Goal: Communication & Community: Ask a question

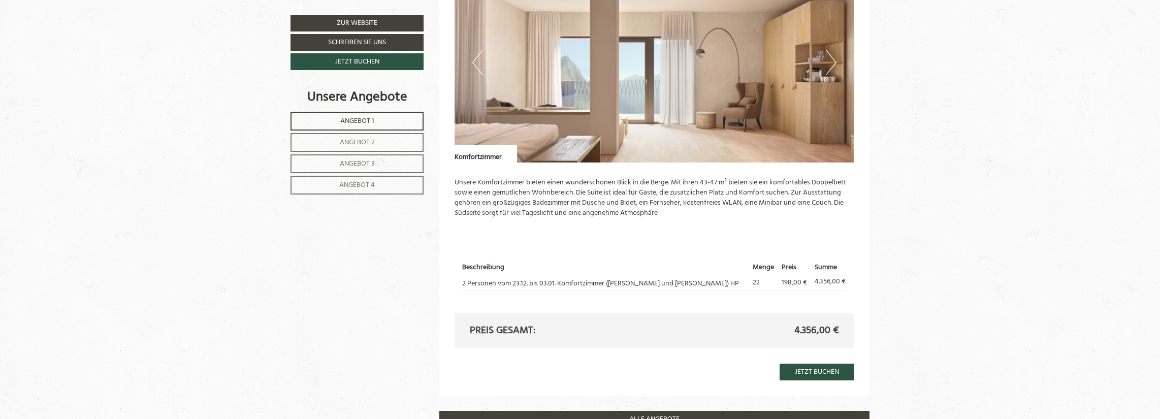
scroll to position [2087, 0]
click at [376, 182] on link "Angebot 4" at bounding box center [356, 185] width 133 height 19
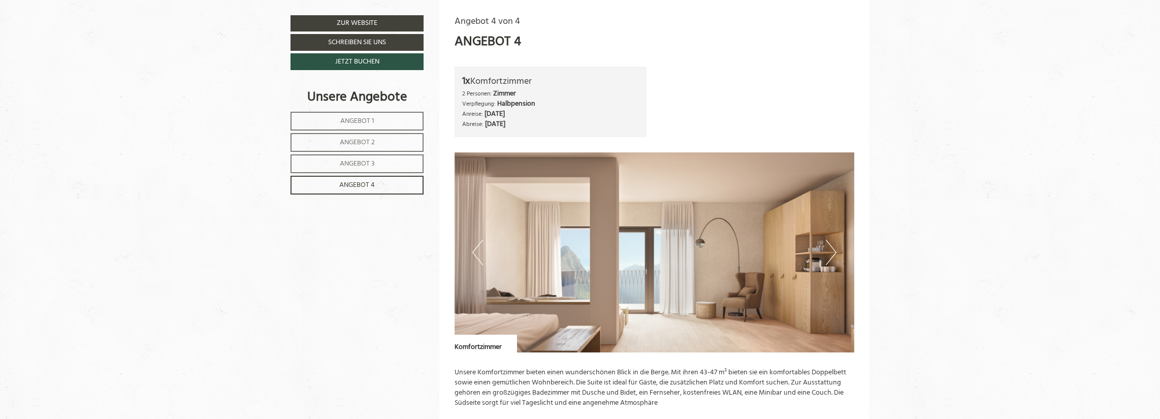
click at [360, 162] on span "Angebot 3" at bounding box center [357, 164] width 35 height 12
click at [362, 145] on span "Angebot 2" at bounding box center [357, 143] width 35 height 12
click at [372, 121] on span "Angebot 1" at bounding box center [357, 121] width 34 height 12
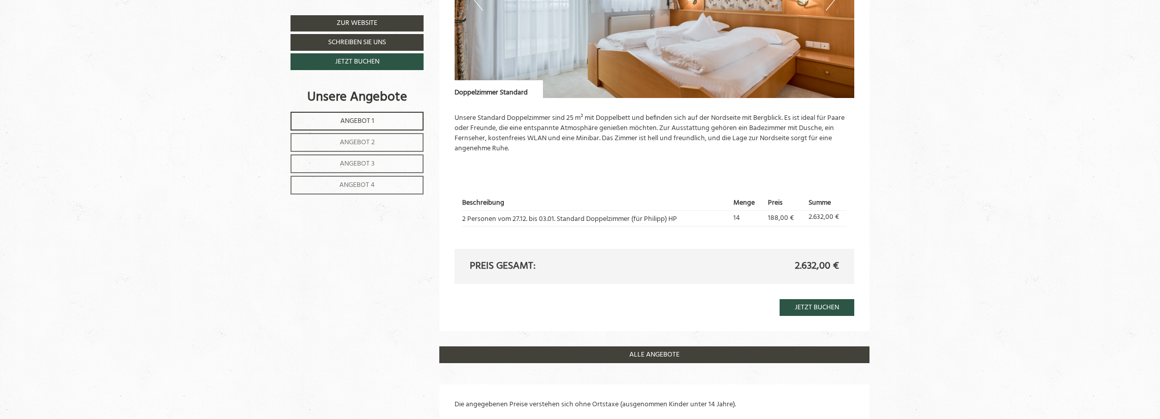
scroll to position [935, 0]
click at [345, 120] on span "Angebot 1" at bounding box center [357, 121] width 34 height 12
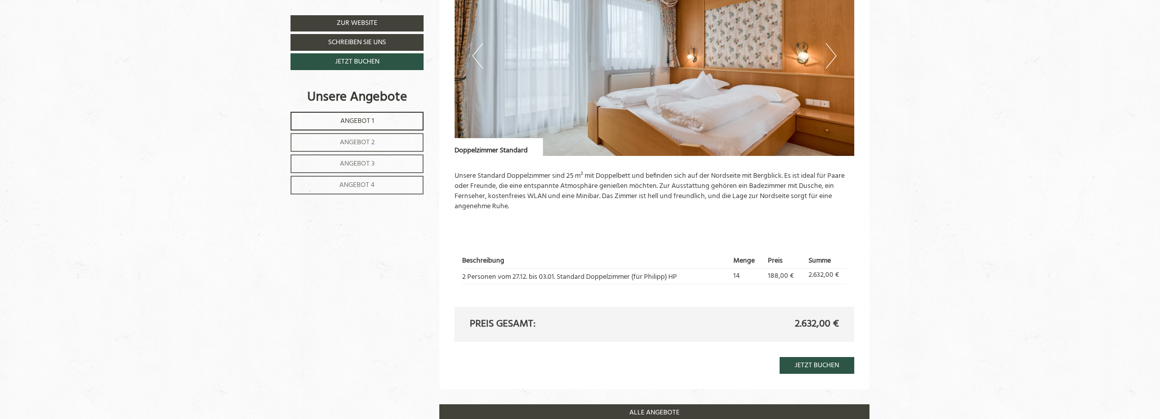
scroll to position [877, 0]
click at [384, 186] on link "Angebot 4" at bounding box center [356, 185] width 133 height 19
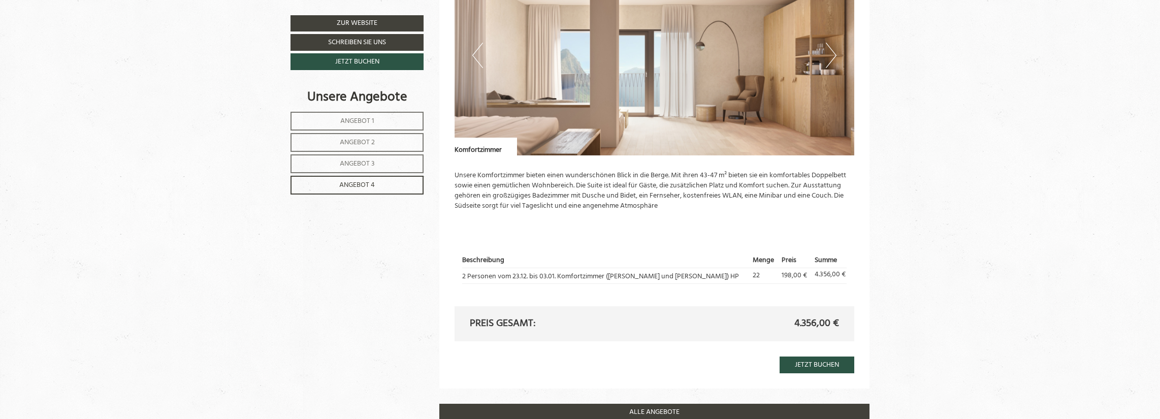
click at [333, 117] on link "Angebot 1" at bounding box center [356, 121] width 133 height 19
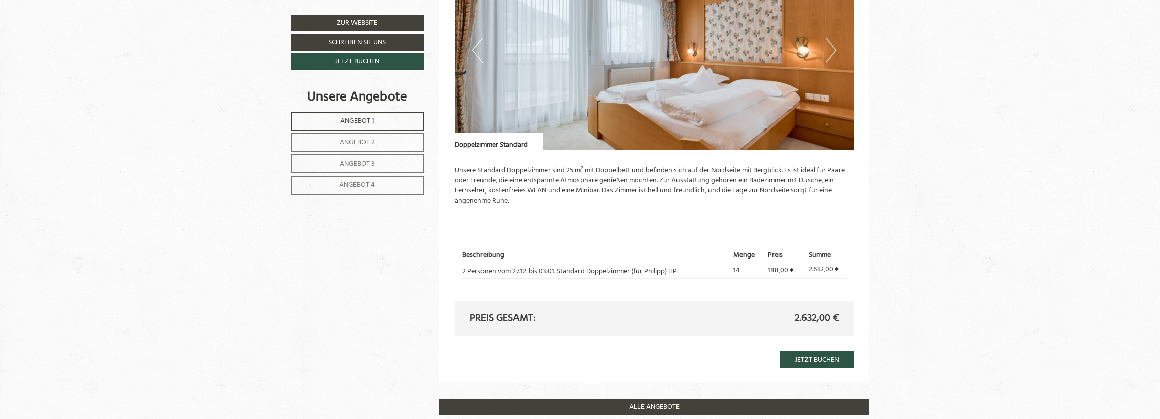
scroll to position [884, 0]
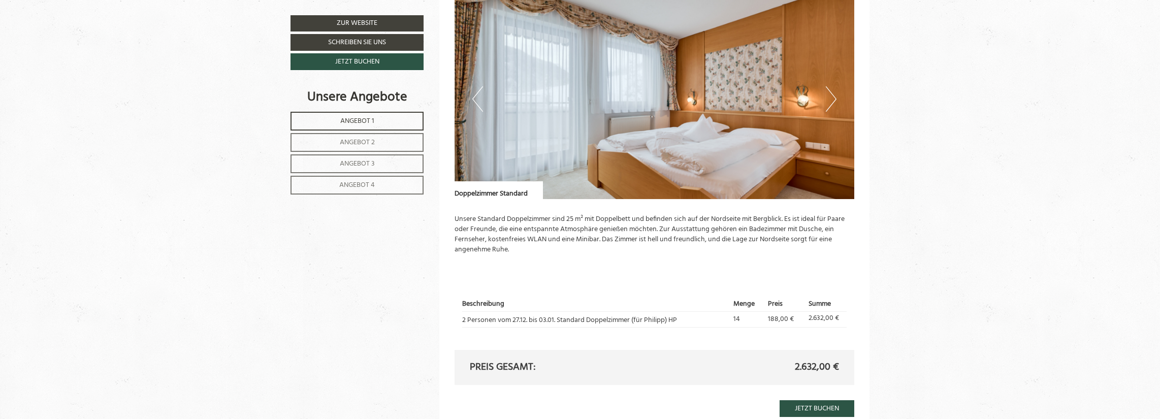
click at [371, 164] on span "Angebot 3" at bounding box center [357, 164] width 35 height 12
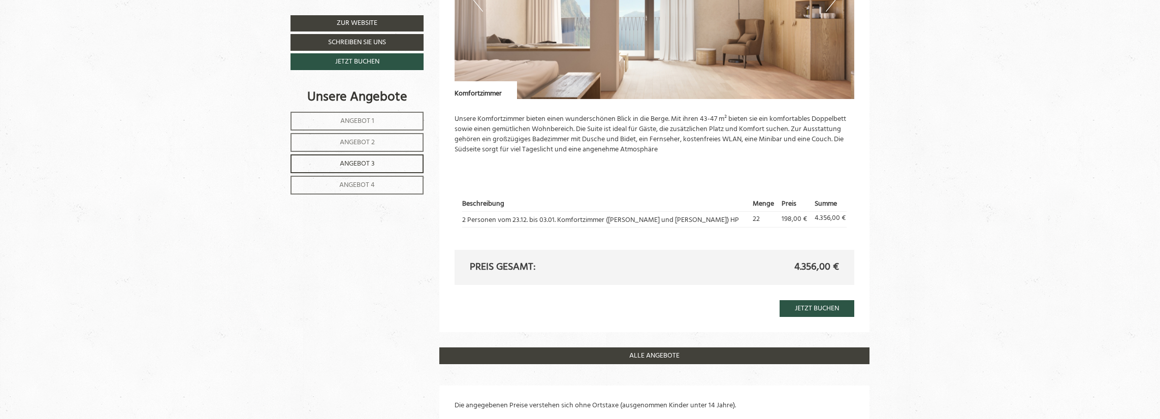
click at [357, 121] on span "Angebot 1" at bounding box center [357, 121] width 34 height 12
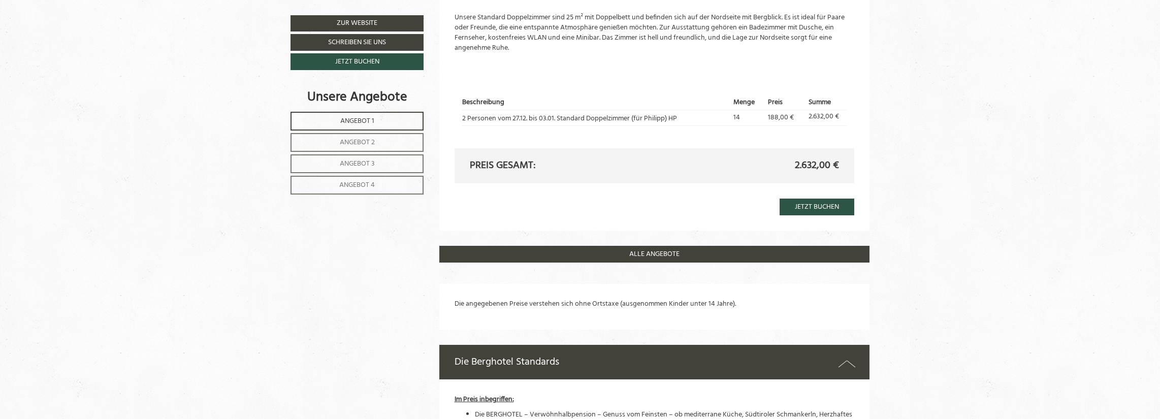
scroll to position [1036, 0]
click at [317, 124] on link "Angebot 1" at bounding box center [356, 121] width 133 height 19
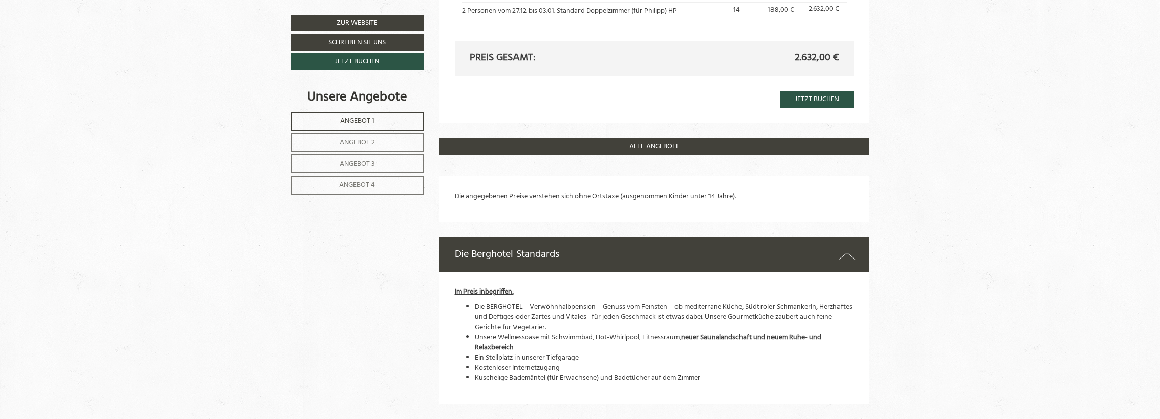
scroll to position [1144, 0]
click at [367, 159] on span "Angebot 3" at bounding box center [357, 164] width 35 height 12
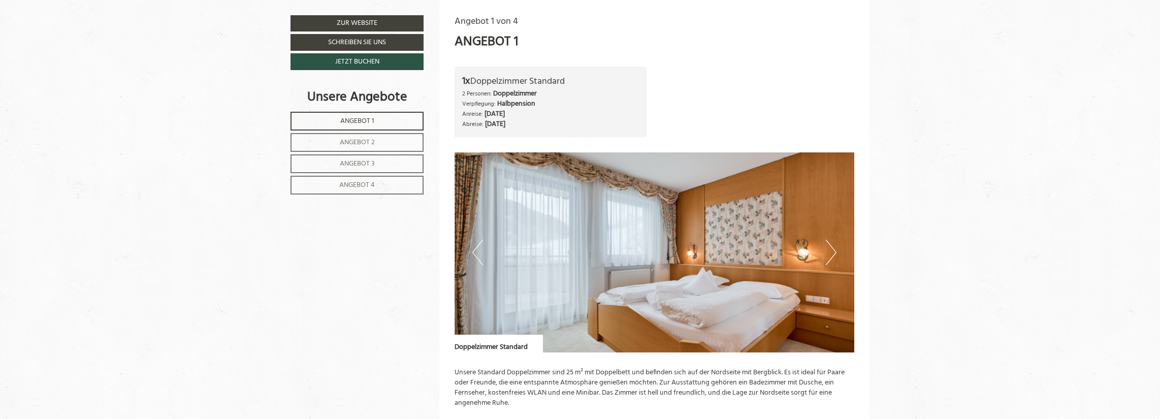
click at [367, 159] on span "Angebot 3" at bounding box center [357, 164] width 35 height 12
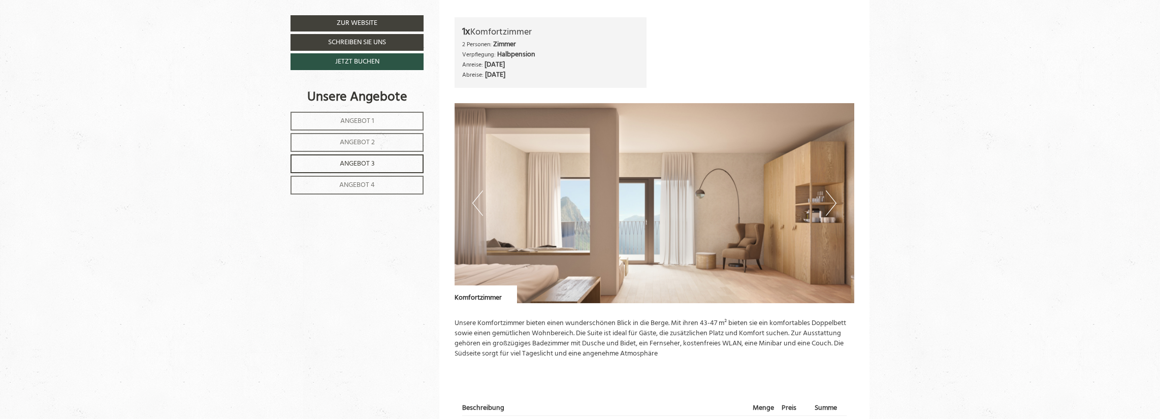
click at [351, 182] on span "Angebot 4" at bounding box center [357, 185] width 36 height 12
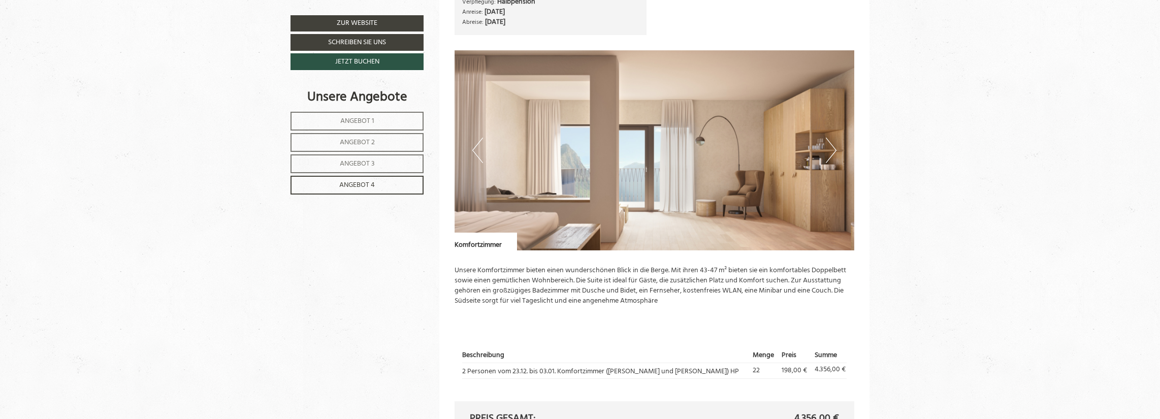
scroll to position [784, 0]
click at [368, 161] on span "Angebot 3" at bounding box center [357, 164] width 35 height 12
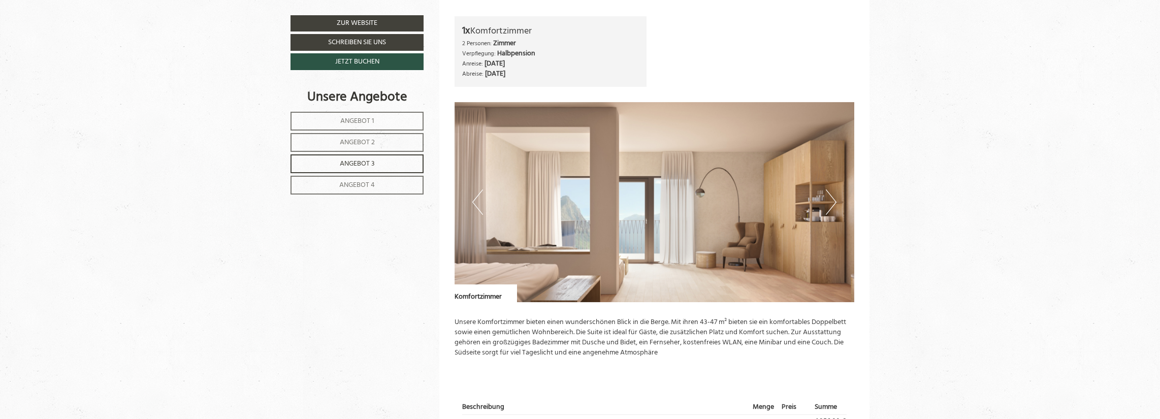
scroll to position [731, 0]
click at [351, 142] on span "Angebot 2" at bounding box center [357, 143] width 35 height 12
click at [370, 118] on span "Angebot 1" at bounding box center [357, 121] width 34 height 12
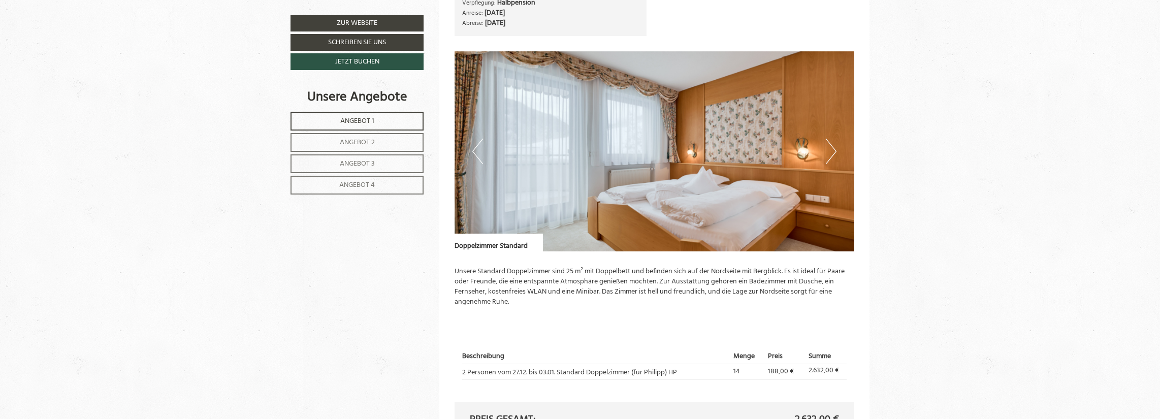
scroll to position [783, 0]
click at [380, 146] on link "Angebot 2" at bounding box center [356, 142] width 133 height 19
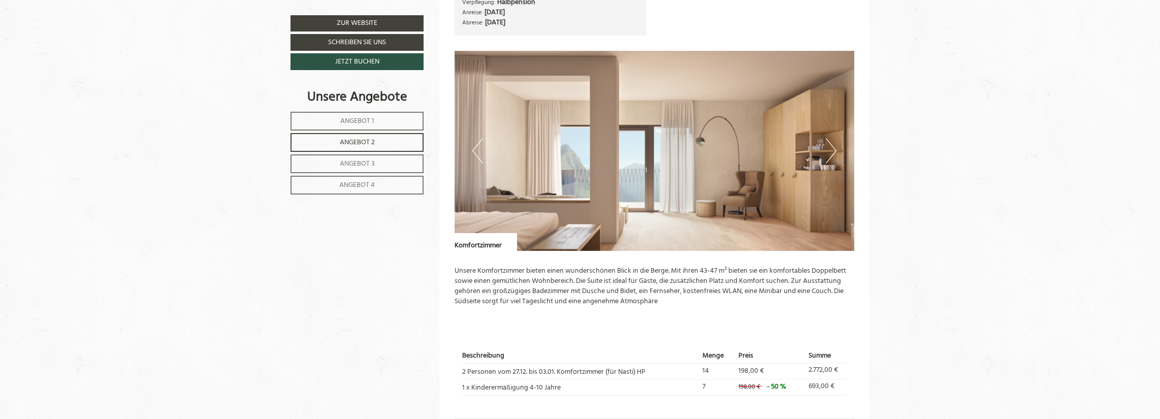
scroll to position [681, 0]
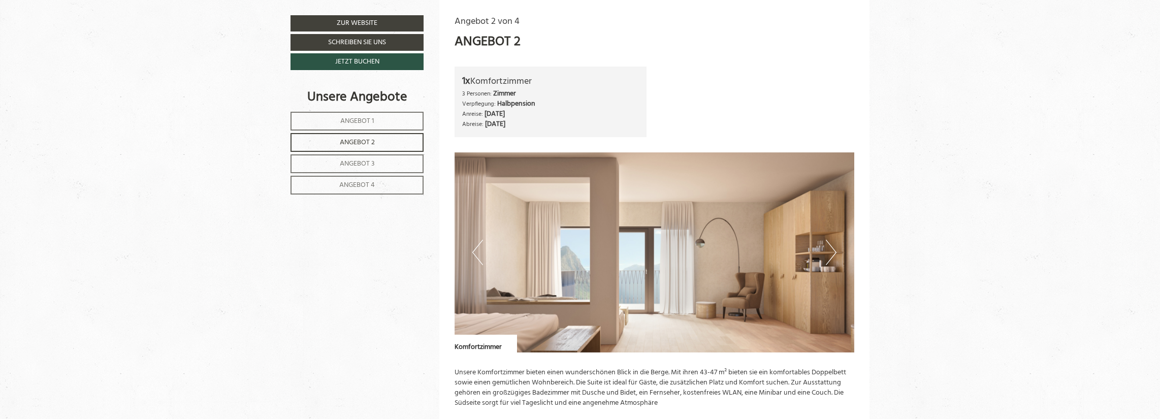
click at [372, 119] on span "Angebot 1" at bounding box center [357, 121] width 34 height 12
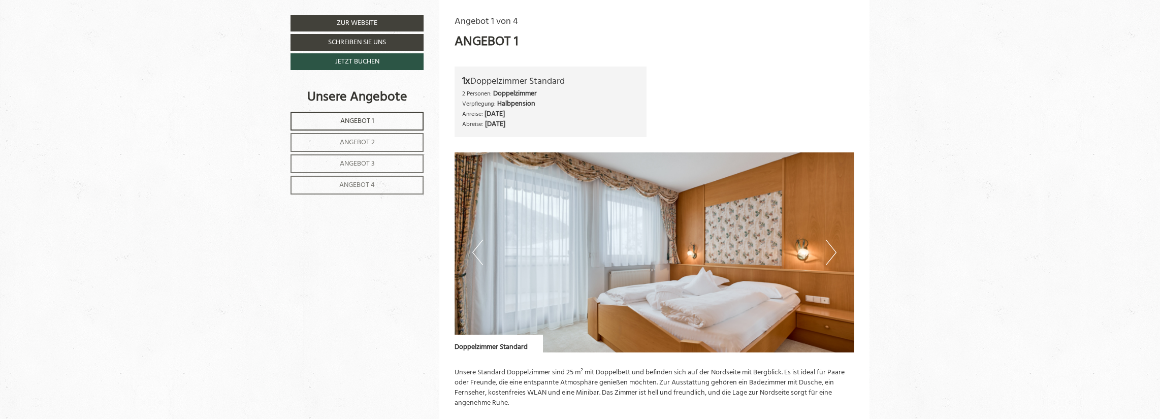
click at [372, 119] on span "Angebot 1" at bounding box center [357, 121] width 34 height 12
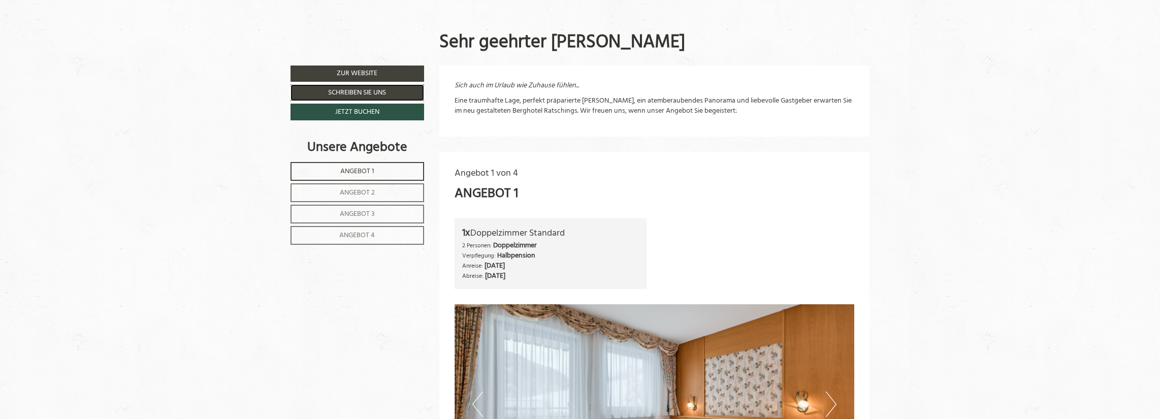
click at [356, 88] on link "Schreiben Sie uns" at bounding box center [357, 92] width 134 height 17
click at [356, 88] on div "Zur Website Schreiben Sie uns Jetzt buchen Unsere Angebote Angebot 1 Angebot 2 …" at bounding box center [357, 160] width 134 height 189
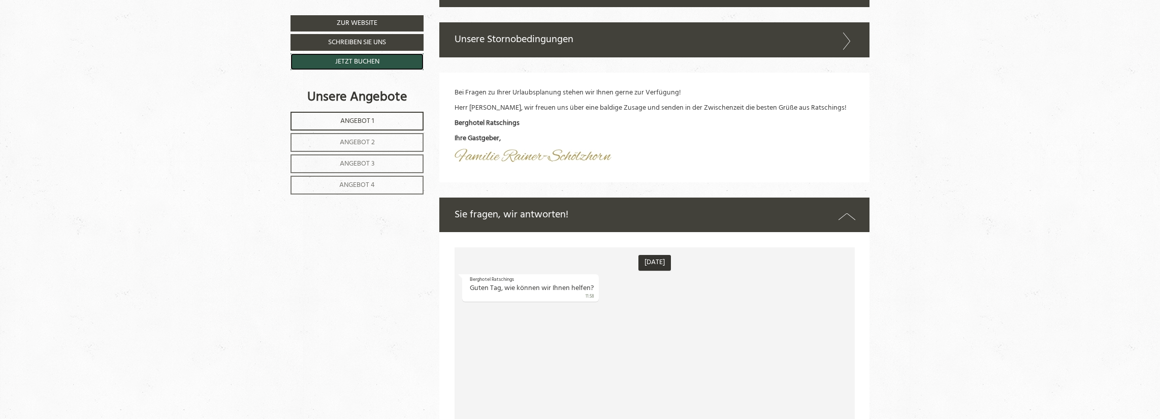
scroll to position [2477, 0]
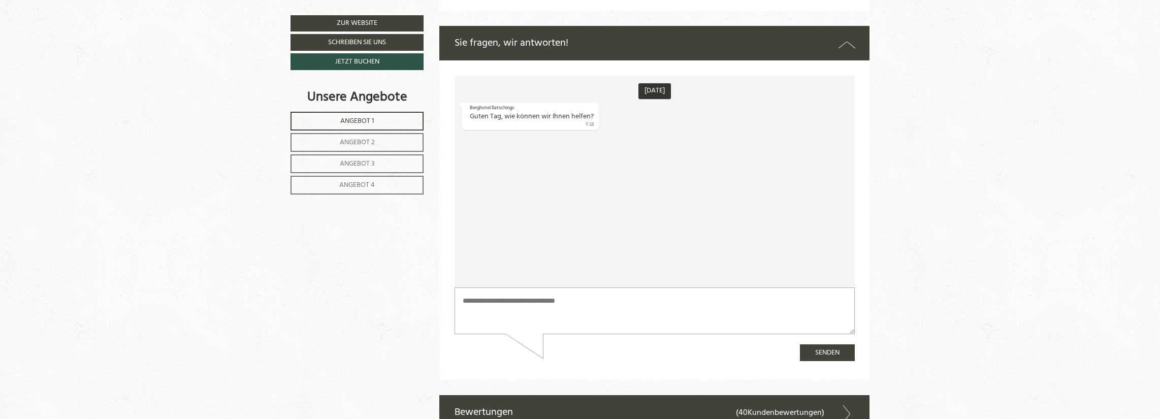
click at [489, 136] on div "[DATE] Berghotel Ratschings Guten Tag, wie können wir Ihnen helfen? 11:58" at bounding box center [654, 182] width 400 height 212
click at [483, 147] on div "[DATE] Berghotel Ratschings Guten Tag, wie können wir Ihnen helfen? 11:58" at bounding box center [654, 182] width 400 height 212
click at [472, 297] on textarea at bounding box center [654, 310] width 400 height 47
click at [359, 128] on link "Angebot 1" at bounding box center [356, 121] width 133 height 19
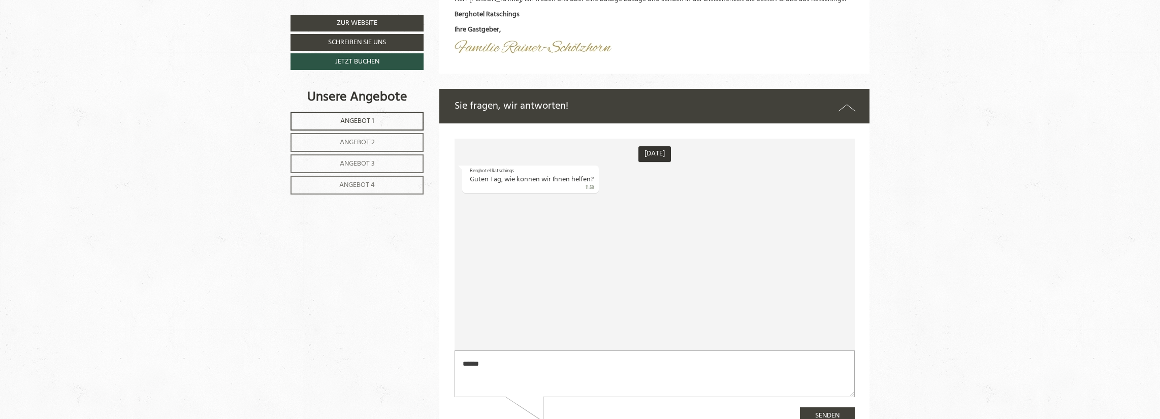
scroll to position [2415, 0]
click at [500, 178] on div "Berghotel Ratschings Guten Tag, wie können wir Ihnen helfen? 11:58" at bounding box center [530, 178] width 137 height 27
click at [481, 359] on textarea "*****" at bounding box center [654, 373] width 400 height 47
type textarea "**********"
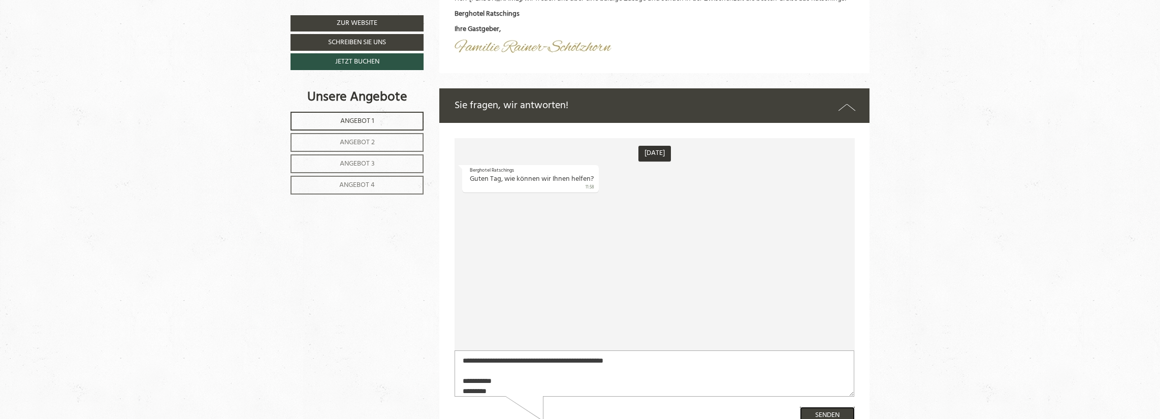
click at [826, 412] on button "Senden" at bounding box center [826, 415] width 55 height 17
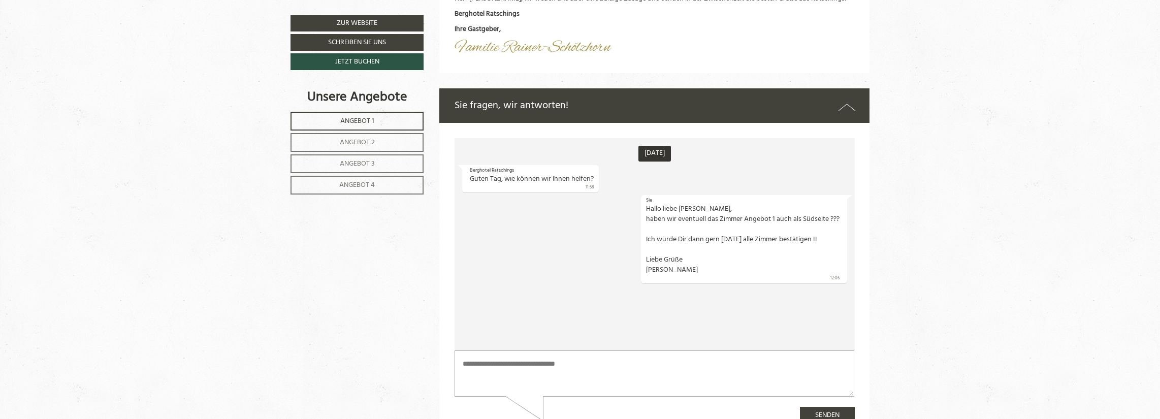
click at [341, 170] on link "Angebot 3" at bounding box center [356, 163] width 133 height 19
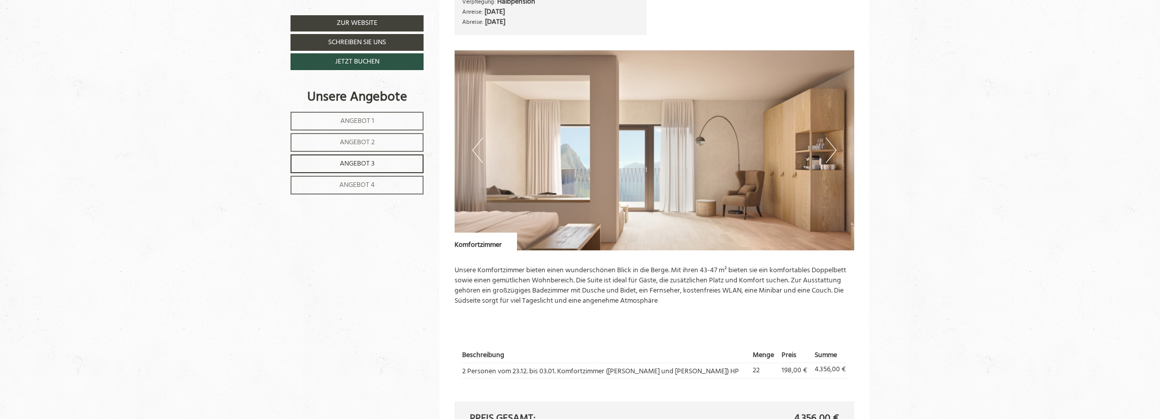
scroll to position [783, 0]
click at [826, 148] on button "Next" at bounding box center [831, 150] width 11 height 25
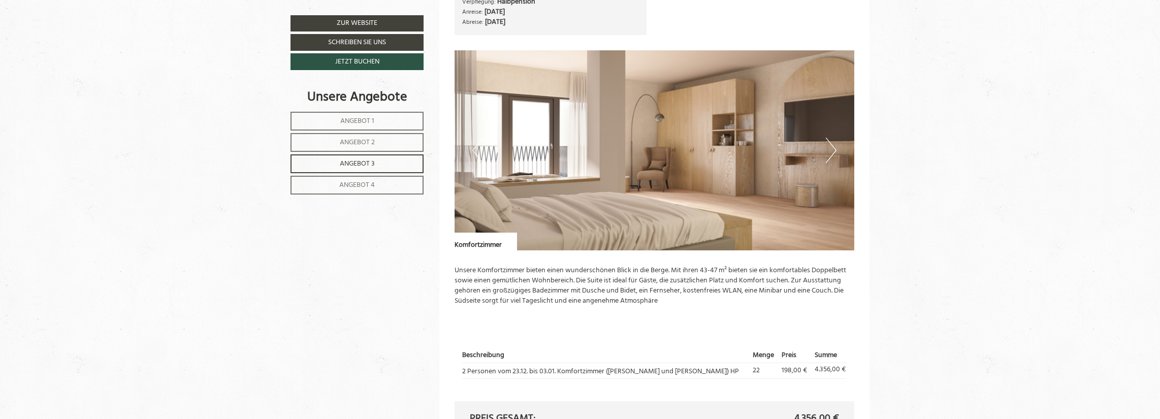
click at [826, 148] on button "Next" at bounding box center [831, 150] width 11 height 25
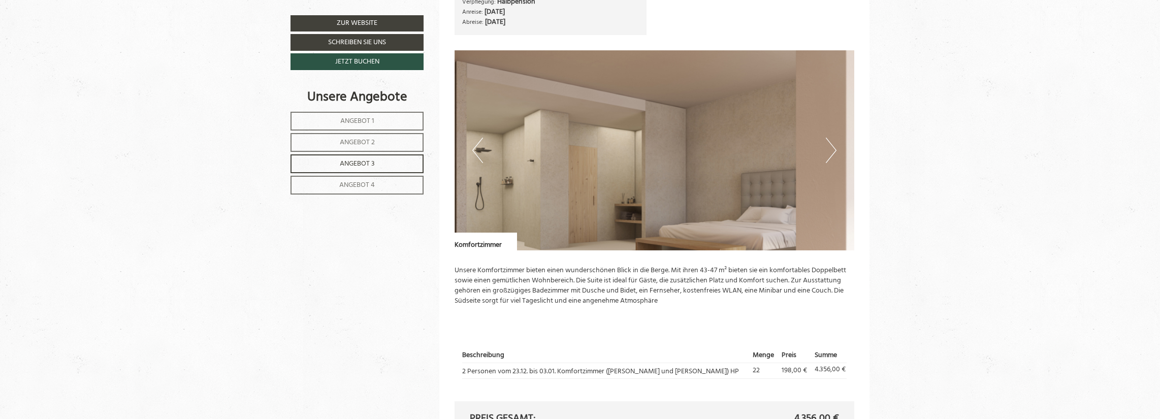
click at [826, 148] on button "Next" at bounding box center [831, 150] width 11 height 25
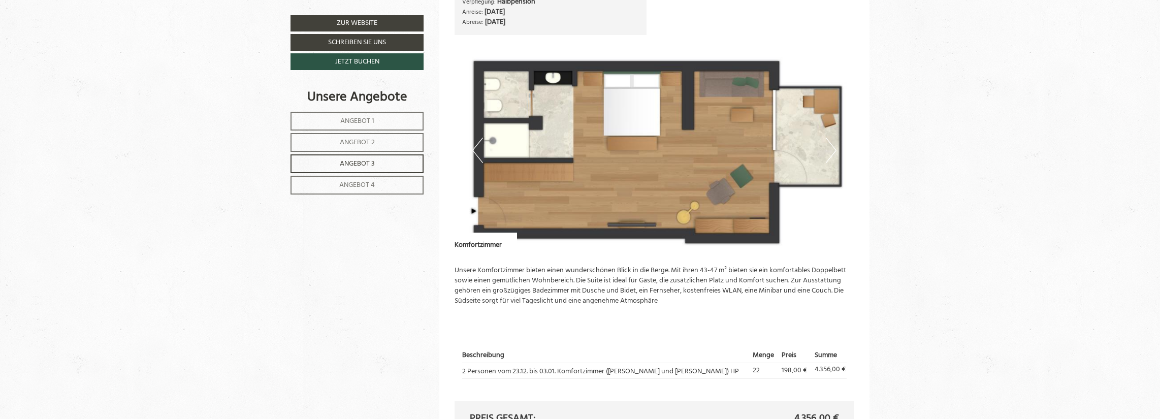
click at [826, 148] on button "Next" at bounding box center [831, 150] width 11 height 25
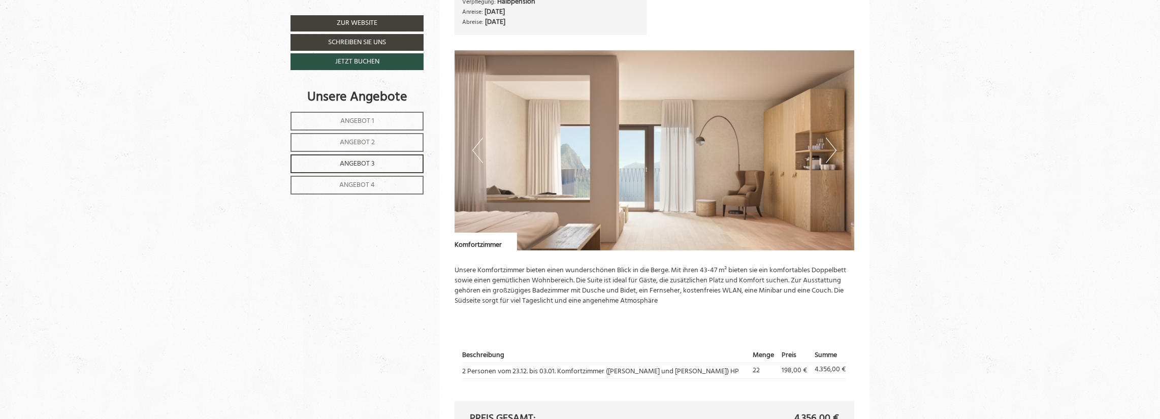
click at [826, 148] on button "Next" at bounding box center [831, 150] width 11 height 25
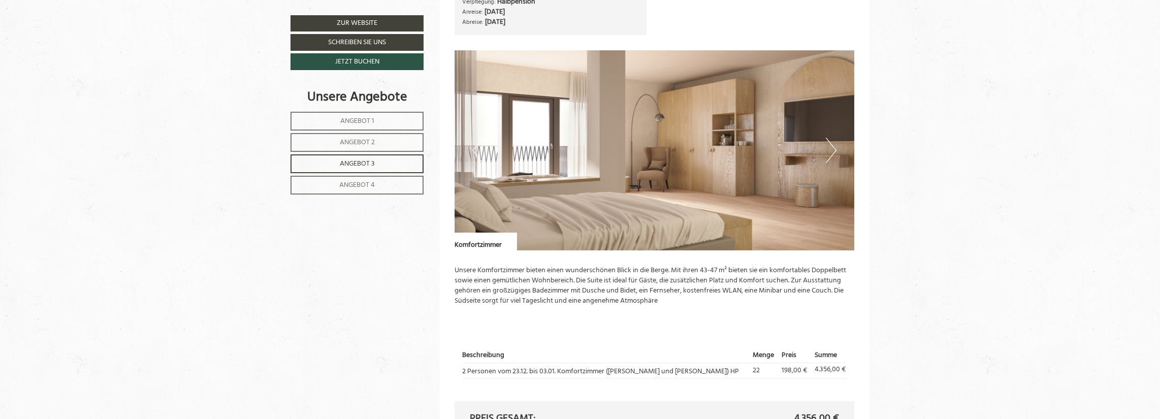
click at [826, 148] on button "Next" at bounding box center [831, 150] width 11 height 25
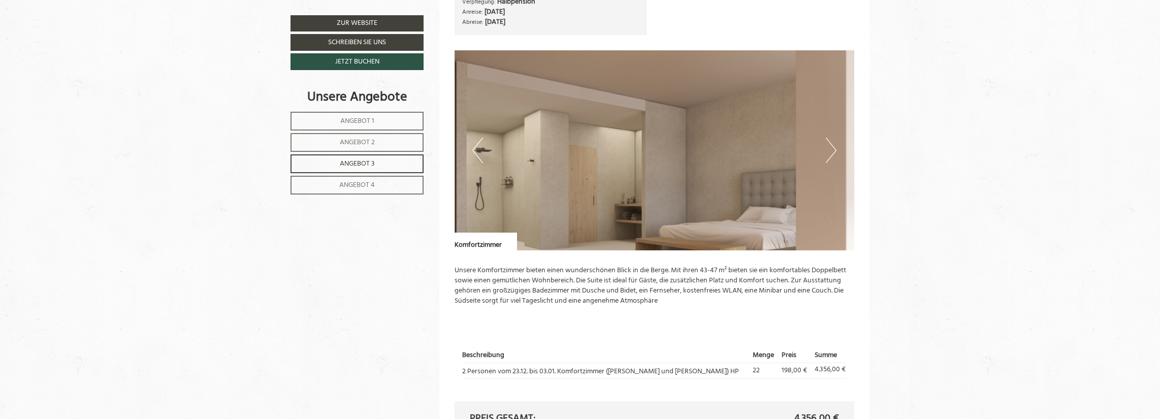
click at [826, 148] on button "Next" at bounding box center [831, 150] width 11 height 25
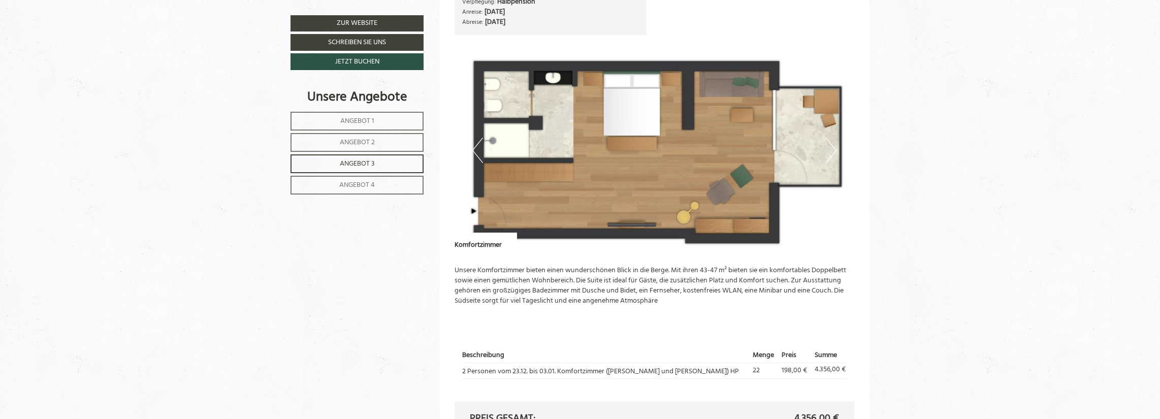
click at [826, 148] on button "Next" at bounding box center [831, 150] width 11 height 25
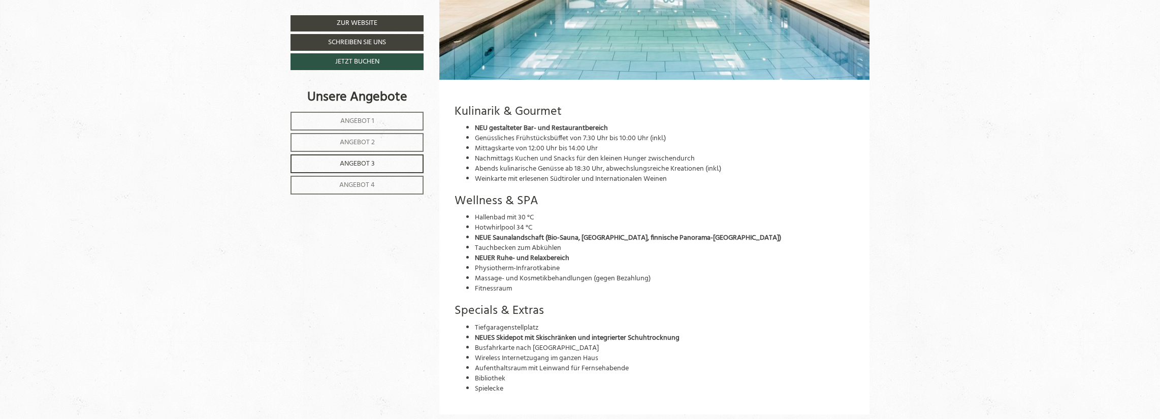
scroll to position [1848, 0]
